Goal: Task Accomplishment & Management: Complete application form

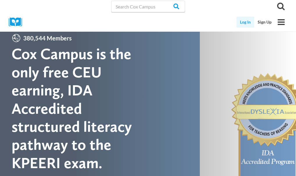
click at [248, 26] on link "Log In" at bounding box center [245, 22] width 18 height 11
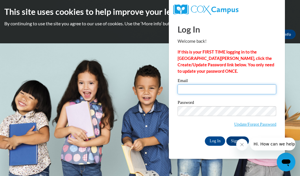
click at [191, 90] on input "Email" at bounding box center [227, 89] width 99 height 10
type input "melissariddick38@gmail.com"
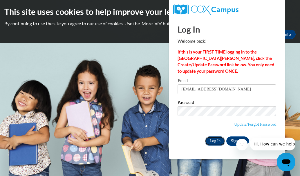
click at [213, 138] on input "Log In" at bounding box center [215, 140] width 20 height 9
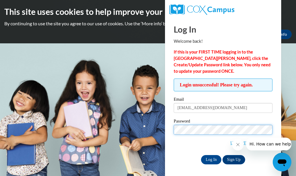
click at [201, 155] on input "Log In" at bounding box center [211, 159] width 20 height 9
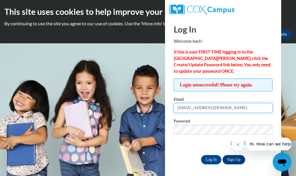
drag, startPoint x: 233, startPoint y: 110, endPoint x: 99, endPoint y: 118, distance: 134.9
click at [99, 118] on body "This site uses cookies to help improve your learning experience. By continuing …" at bounding box center [148, 88] width 296 height 176
type input "melissa.riddick@cobbk12.org"
click at [201, 155] on input "Log In" at bounding box center [211, 159] width 20 height 9
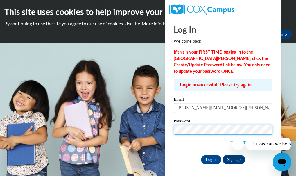
click at [201, 155] on input "Log In" at bounding box center [211, 159] width 20 height 9
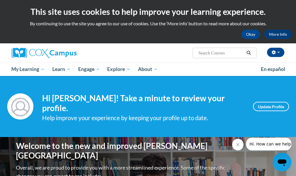
click at [99, 118] on div "Help improve your experience by keeping your profile up to date." at bounding box center [143, 118] width 202 height 10
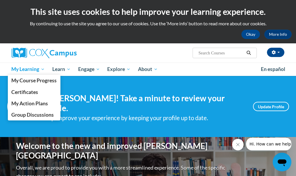
click at [29, 69] on span "My Learning" at bounding box center [27, 69] width 33 height 7
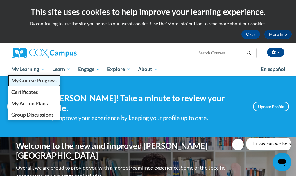
click at [28, 80] on span "My Course Progress" at bounding box center [33, 80] width 45 height 6
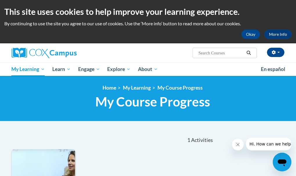
scroll to position [154, 0]
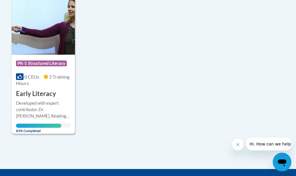
click at [38, 43] on img at bounding box center [43, 24] width 63 height 59
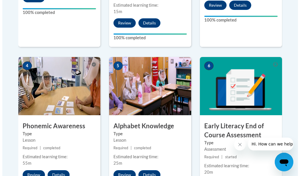
scroll to position [478, 0]
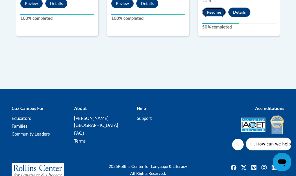
click at [216, 8] on button "Resume" at bounding box center [214, 12] width 24 height 9
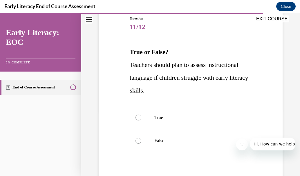
scroll to position [65, 0]
click at [157, 118] on p "True" at bounding box center [195, 117] width 82 height 6
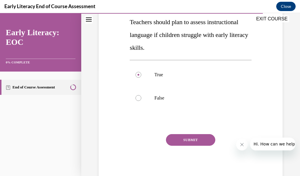
click at [196, 139] on button "SUBMIT" at bounding box center [190, 140] width 49 height 12
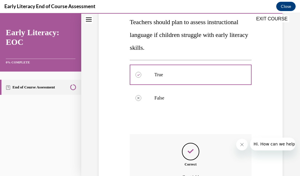
scroll to position [172, 0]
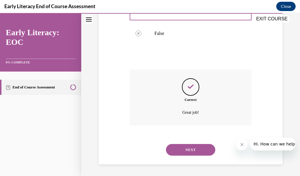
click at [196, 152] on button "NEXT" at bounding box center [190, 150] width 49 height 12
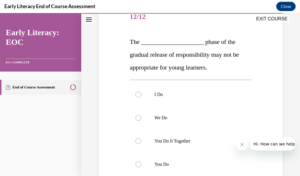
scroll to position [74, 0]
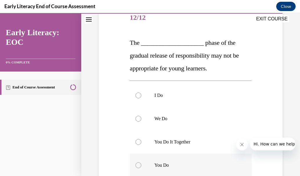
click at [137, 163] on div at bounding box center [139, 165] width 6 height 6
click at [136, 168] on div at bounding box center [191, 164] width 122 height 23
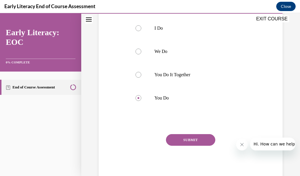
click at [195, 140] on button "SUBMIT" at bounding box center [190, 140] width 49 height 12
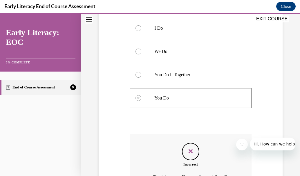
scroll to position [206, 0]
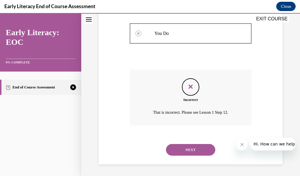
click at [200, 147] on button "NEXT" at bounding box center [190, 150] width 49 height 12
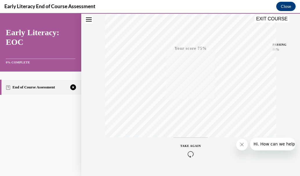
scroll to position [135, 0]
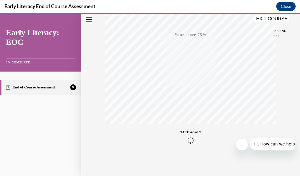
click at [191, 137] on div "TAKE AGAIN" at bounding box center [191, 137] width 21 height 14
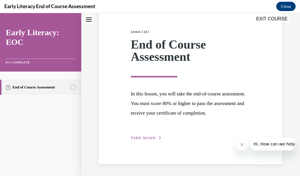
scroll to position [65, 0]
click at [154, 137] on span "TAKE AGAIN" at bounding box center [143, 138] width 25 height 4
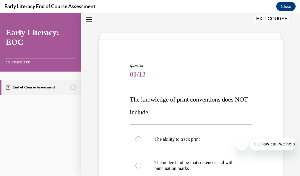
scroll to position [140, 0]
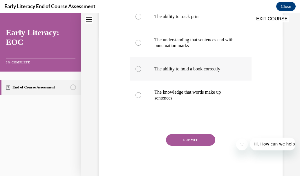
click at [143, 67] on div at bounding box center [191, 68] width 122 height 23
click at [190, 139] on button "SUBMIT" at bounding box center [190, 140] width 49 height 12
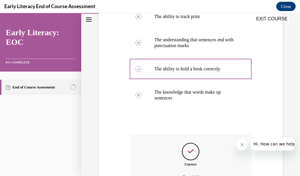
scroll to position [205, 0]
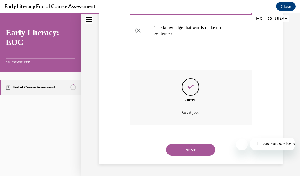
click at [191, 153] on button "NEXT" at bounding box center [190, 150] width 49 height 12
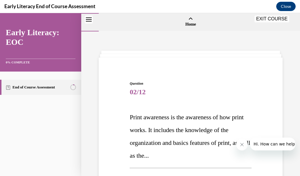
scroll to position [142, 0]
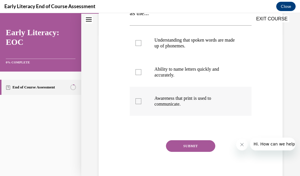
click at [176, 103] on p "Awareness that print is used to communicate." at bounding box center [195, 101] width 82 height 12
click at [185, 147] on button "SUBMIT" at bounding box center [190, 146] width 49 height 12
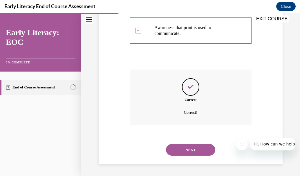
click at [203, 150] on button "NEXT" at bounding box center [190, 150] width 49 height 12
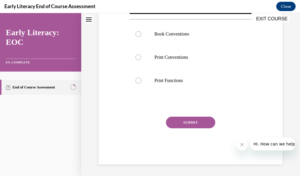
scroll to position [18, 0]
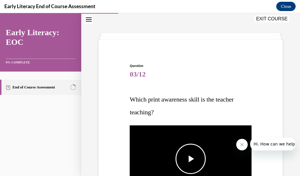
click at [191, 158] on span "Video player" at bounding box center [191, 158] width 0 height 0
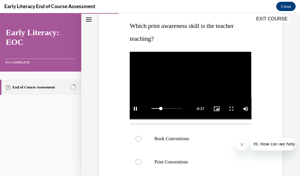
scroll to position [176, 0]
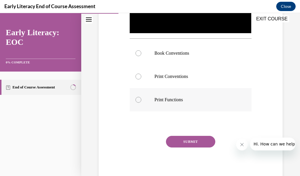
click at [139, 98] on div at bounding box center [139, 100] width 6 height 6
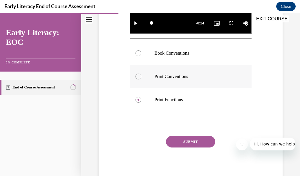
click at [144, 76] on div at bounding box center [191, 76] width 122 height 23
click at [187, 140] on button "SUBMIT" at bounding box center [190, 142] width 49 height 12
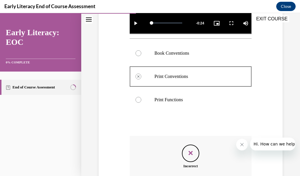
click at [187, 98] on p "Print Functions" at bounding box center [195, 100] width 82 height 6
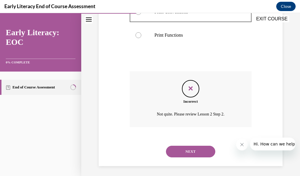
click at [204, 143] on div "NEXT" at bounding box center [191, 151] width 122 height 23
click at [203, 148] on button "NEXT" at bounding box center [190, 151] width 49 height 12
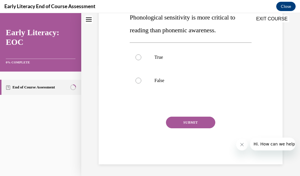
scroll to position [18, 0]
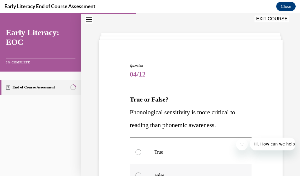
click at [162, 171] on div at bounding box center [191, 174] width 122 height 23
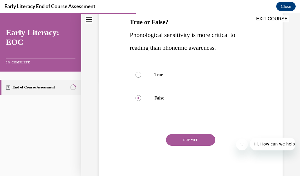
click at [192, 141] on button "SUBMIT" at bounding box center [190, 140] width 49 height 12
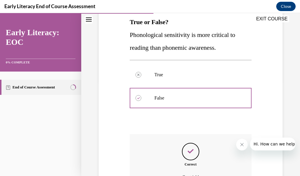
scroll to position [159, 0]
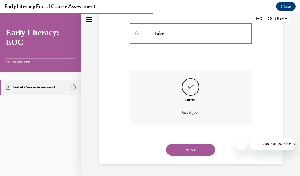
click at [198, 149] on button "NEXT" at bounding box center [190, 150] width 49 height 12
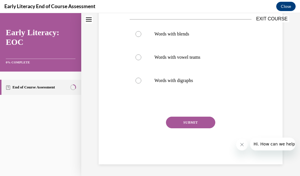
scroll to position [18, 0]
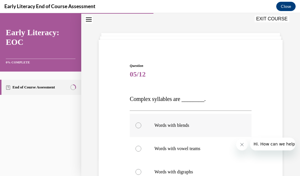
click at [143, 128] on div at bounding box center [191, 124] width 122 height 23
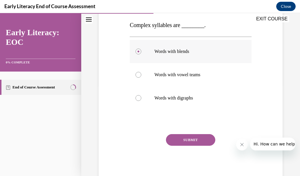
scroll to position [90, 0]
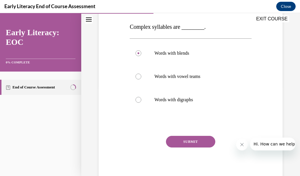
click at [183, 140] on button "SUBMIT" at bounding box center [190, 142] width 49 height 12
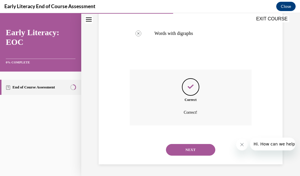
click at [179, 154] on button "NEXT" at bounding box center [190, 150] width 49 height 12
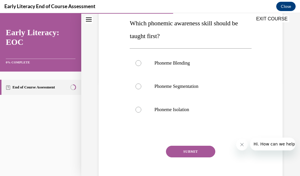
scroll to position [96, 0]
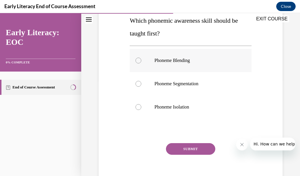
click at [139, 52] on div at bounding box center [191, 60] width 122 height 23
click at [181, 147] on button "SUBMIT" at bounding box center [190, 149] width 49 height 12
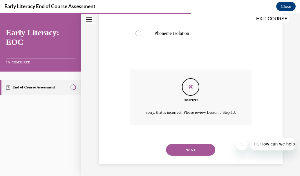
scroll to position [177, 0]
click at [201, 147] on button "NEXT" at bounding box center [190, 150] width 49 height 12
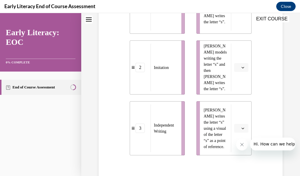
scroll to position [18, 0]
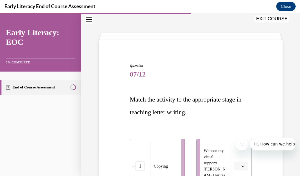
click at [198, 149] on li "Without any visual supports, Tina writes the letter “s”." at bounding box center [224, 166] width 55 height 54
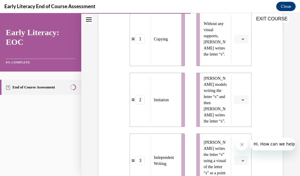
scroll to position [145, 0]
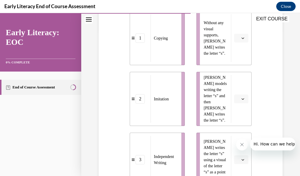
drag, startPoint x: 212, startPoint y: 150, endPoint x: 201, endPoint y: 97, distance: 53.9
click at [201, 97] on ul "Without any visual supports, Tina writes the letter “s”. Mr. Brown models writi…" at bounding box center [221, 98] width 61 height 175
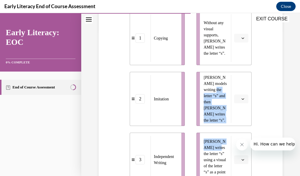
click at [240, 161] on button "button" at bounding box center [241, 159] width 14 height 9
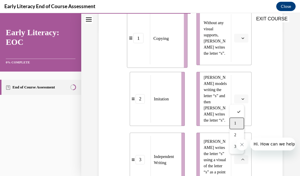
click at [234, 121] on div "1" at bounding box center [237, 123] width 15 height 12
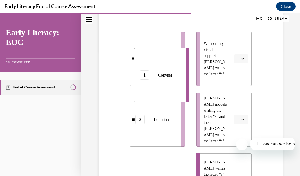
scroll to position [115, 0]
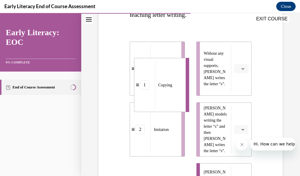
drag, startPoint x: 180, startPoint y: 150, endPoint x: 162, endPoint y: 9, distance: 142.2
click at [162, 13] on html "SKIP TO LESSON EXIT COURSE Early Literacy: EOC 0% COMPLETE End of Course Assess…" at bounding box center [150, 94] width 300 height 163
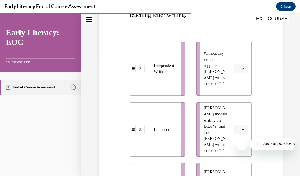
scroll to position [222, 0]
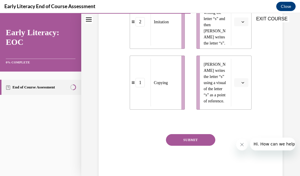
click at [202, 140] on button "SUBMIT" at bounding box center [190, 140] width 49 height 12
click at [240, 80] on button "button" at bounding box center [241, 82] width 14 height 9
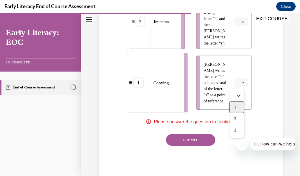
click at [237, 107] on div "1" at bounding box center [237, 107] width 15 height 12
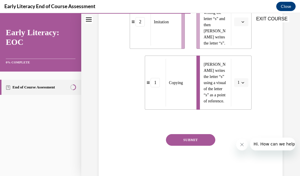
click at [239, 25] on div "EXIT COURSE" at bounding box center [187, 19] width 213 height 13
click at [239, 22] on div "EXIT COURSE" at bounding box center [187, 19] width 213 height 13
click at [295, 47] on div "Question 07/12 Match the activity to the appropriate stage in teaching letter w…" at bounding box center [190, 1] width 219 height 384
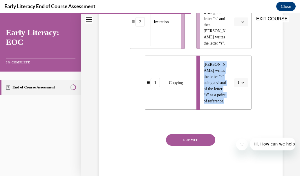
click at [295, 47] on div "Question 07/12 Match the activity to the appropriate stage in teaching letter w…" at bounding box center [190, 1] width 219 height 384
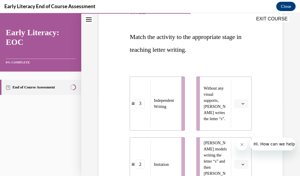
click at [241, 105] on span "button" at bounding box center [243, 103] width 4 height 4
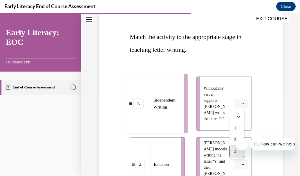
click at [238, 151] on div "3" at bounding box center [237, 151] width 15 height 12
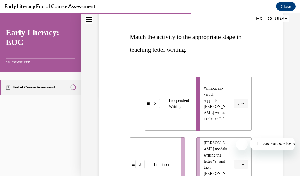
click at [238, 151] on li "Mr. Brown models writing the letter “s” and then Tina writes the letter “s”." at bounding box center [224, 164] width 55 height 54
